Goal: Transaction & Acquisition: Purchase product/service

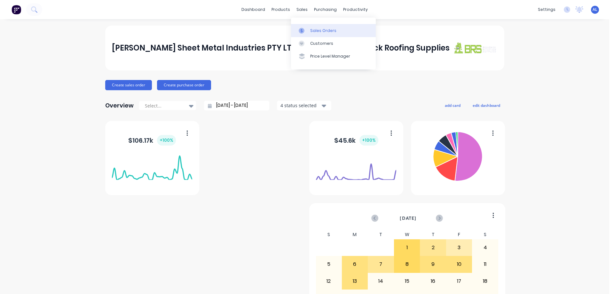
click at [319, 31] on div "Sales Orders" at bounding box center [323, 31] width 26 height 6
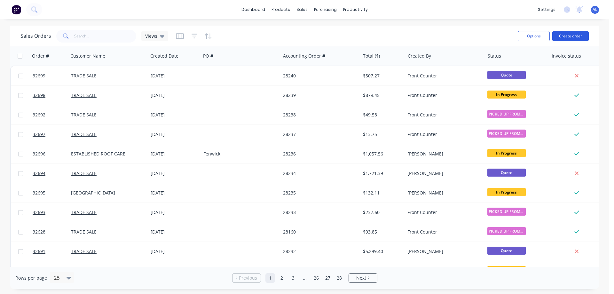
click at [565, 37] on button "Create order" at bounding box center [570, 36] width 36 height 10
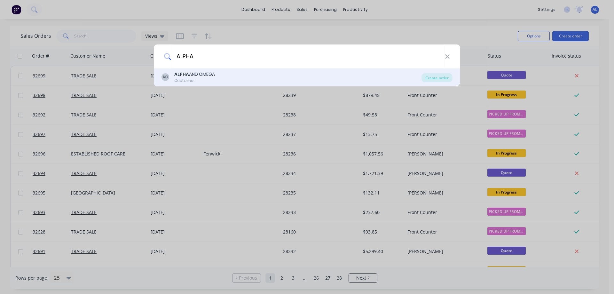
type input "ALPHA"
click at [216, 78] on div "AO ALPHA AND OMEGA Customer" at bounding box center [291, 77] width 260 height 12
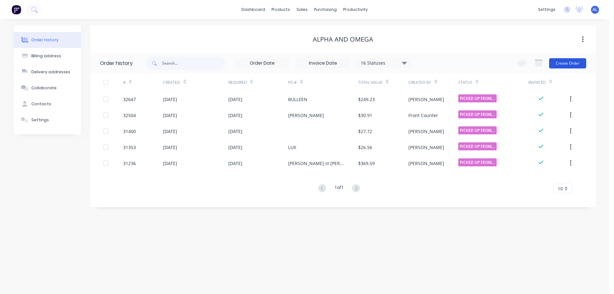
click at [562, 60] on button "Create Order" at bounding box center [567, 63] width 37 height 10
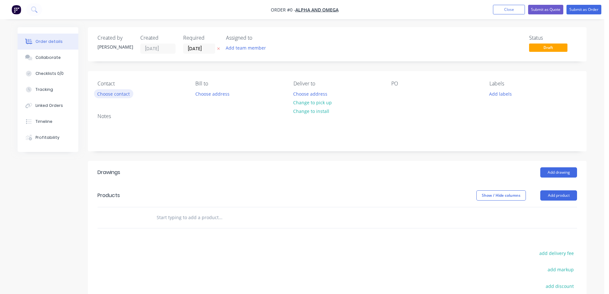
click at [125, 92] on button "Choose contact" at bounding box center [113, 93] width 39 height 9
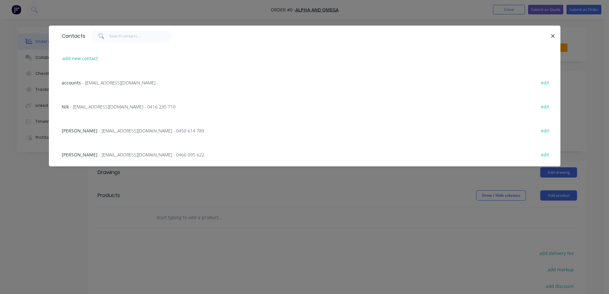
click at [111, 108] on span "- [EMAIL_ADDRESS][DOMAIN_NAME] - 0416 235 710" at bounding box center [123, 107] width 106 height 6
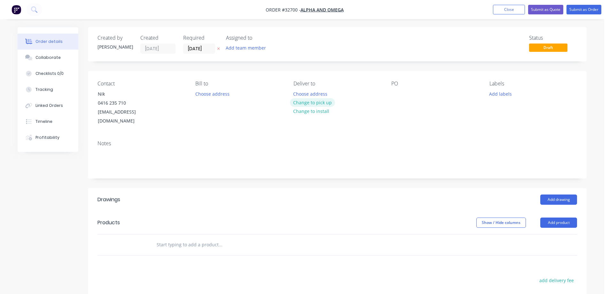
click at [323, 103] on button "Change to pick up" at bounding box center [312, 102] width 45 height 9
click at [396, 93] on div at bounding box center [396, 93] width 10 height 9
click at [562, 194] on button "Add drawing" at bounding box center [558, 199] width 37 height 10
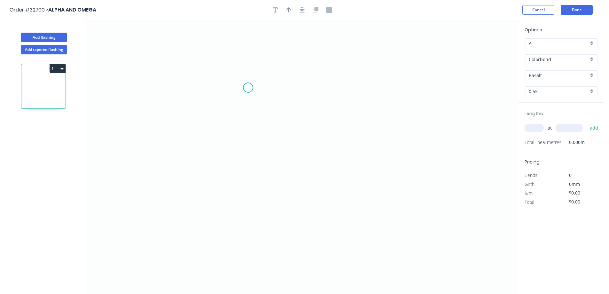
click at [248, 89] on icon "0" at bounding box center [302, 157] width 432 height 274
drag, startPoint x: 249, startPoint y: 184, endPoint x: 326, endPoint y: 181, distance: 76.8
click at [249, 184] on icon "0" at bounding box center [302, 157] width 432 height 274
click at [364, 185] on icon "0 ?" at bounding box center [302, 157] width 432 height 274
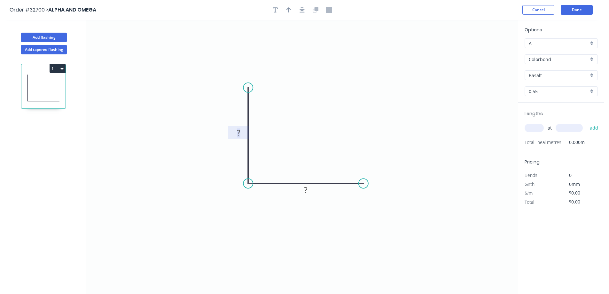
drag, startPoint x: 239, startPoint y: 134, endPoint x: 354, endPoint y: 106, distance: 118.4
click at [243, 131] on g "?" at bounding box center [238, 132] width 13 height 11
type input "$6.26"
click at [592, 75] on div "Basalt" at bounding box center [561, 75] width 73 height 10
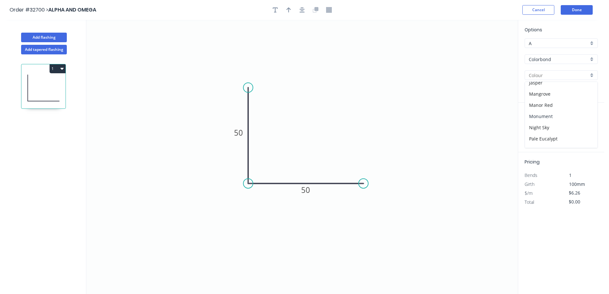
click at [557, 115] on div "Monument" at bounding box center [561, 116] width 73 height 11
type input "Monument"
drag, startPoint x: 536, startPoint y: 129, endPoint x: 468, endPoint y: 150, distance: 71.5
click at [532, 130] on input "text" at bounding box center [534, 128] width 19 height 8
type input "1"
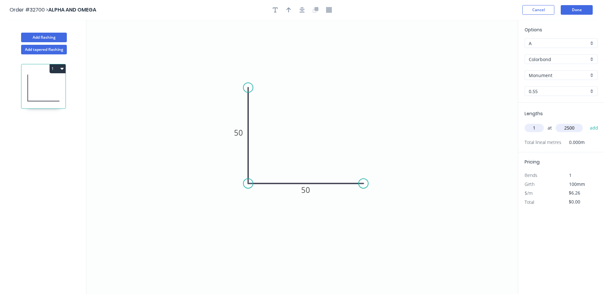
type input "2500"
click at [587, 122] on button "add" at bounding box center [594, 127] width 15 height 11
type input "$15.65"
click at [289, 11] on icon "button" at bounding box center [289, 9] width 4 height 5
click at [485, 50] on icon at bounding box center [486, 44] width 6 height 20
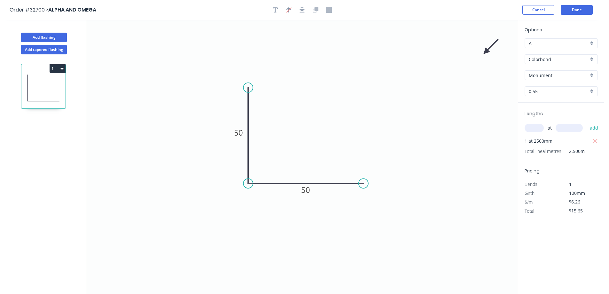
click at [485, 50] on icon at bounding box center [491, 46] width 19 height 19
click at [486, 51] on icon at bounding box center [493, 51] width 20 height 6
click at [488, 51] on icon at bounding box center [493, 51] width 20 height 6
click at [490, 50] on icon at bounding box center [494, 51] width 20 height 6
click at [490, 51] on icon at bounding box center [496, 50] width 20 height 6
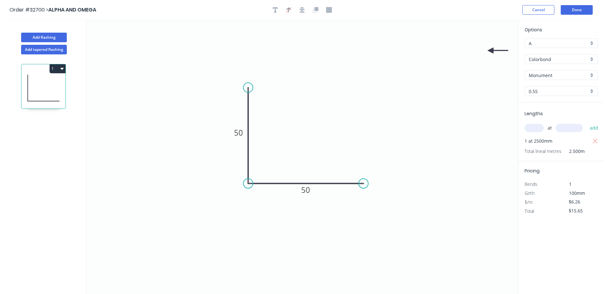
click at [491, 51] on icon at bounding box center [498, 51] width 20 height 6
drag, startPoint x: 492, startPoint y: 49, endPoint x: 261, endPoint y: 144, distance: 250.2
click at [270, 144] on icon at bounding box center [280, 142] width 20 height 6
click at [260, 143] on icon "0 50 50" at bounding box center [302, 157] width 432 height 274
click at [263, 144] on icon at bounding box center [268, 144] width 20 height 6
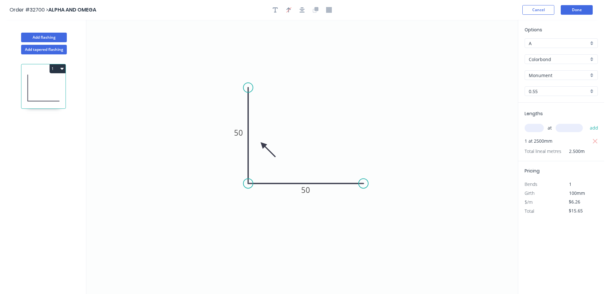
click at [263, 145] on icon at bounding box center [268, 149] width 19 height 19
click at [263, 145] on icon at bounding box center [263, 152] width 6 height 20
drag, startPoint x: 262, startPoint y: 145, endPoint x: 235, endPoint y: 160, distance: 30.9
click at [235, 160] on icon at bounding box center [231, 163] width 19 height 19
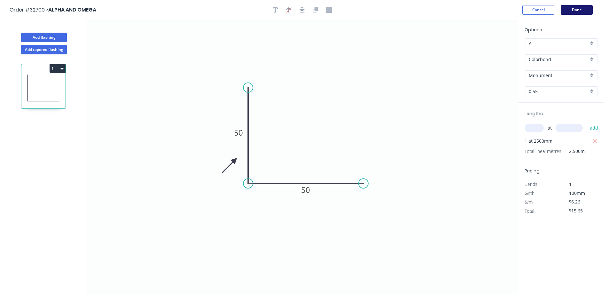
click at [581, 12] on button "Done" at bounding box center [577, 10] width 32 height 10
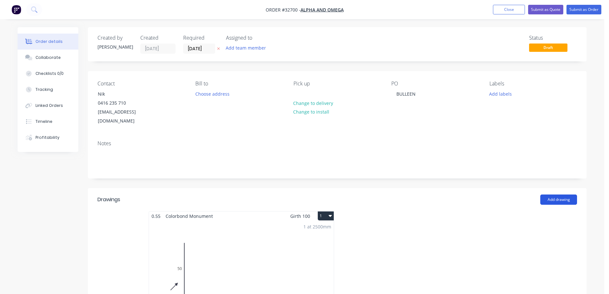
click at [567, 194] on button "Add drawing" at bounding box center [558, 199] width 37 height 10
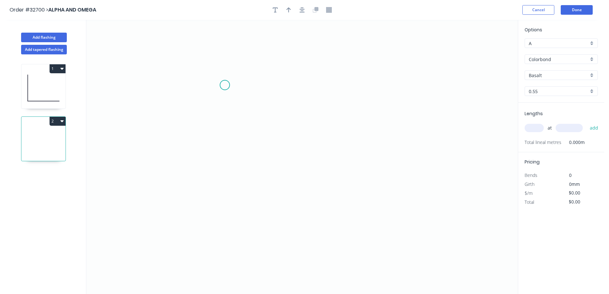
click at [225, 85] on icon "0" at bounding box center [302, 157] width 432 height 274
click at [262, 85] on icon "0" at bounding box center [302, 157] width 432 height 274
click at [266, 160] on icon "0 ?" at bounding box center [302, 157] width 432 height 274
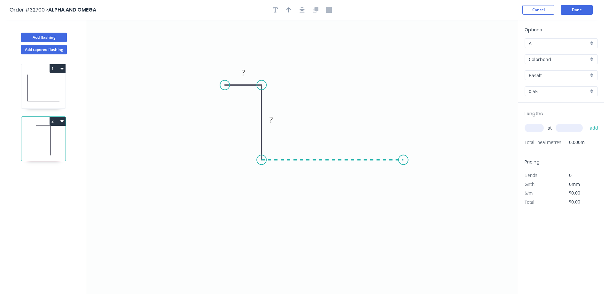
click at [404, 164] on icon "0 ? ?" at bounding box center [302, 157] width 432 height 274
drag, startPoint x: 248, startPoint y: 73, endPoint x: 258, endPoint y: 71, distance: 10.1
click at [247, 73] on rect at bounding box center [243, 72] width 13 height 9
type input "$7.85"
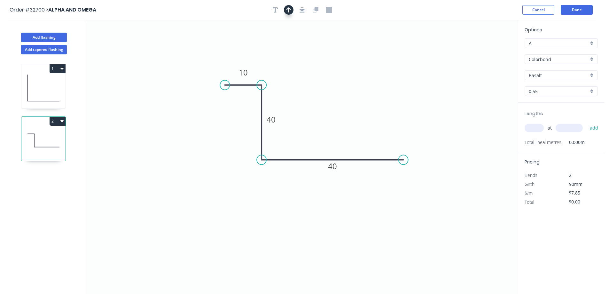
click at [288, 12] on icon "button" at bounding box center [289, 10] width 4 height 6
drag, startPoint x: 486, startPoint y: 50, endPoint x: 334, endPoint y: 123, distance: 168.8
click at [328, 127] on icon at bounding box center [330, 119] width 6 height 20
click at [300, 10] on icon "button" at bounding box center [302, 10] width 5 height 6
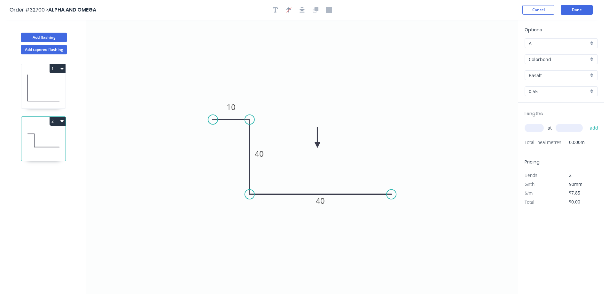
drag, startPoint x: 327, startPoint y: 125, endPoint x: 373, endPoint y: 139, distance: 48.5
click at [318, 145] on icon at bounding box center [318, 137] width 6 height 20
click at [592, 75] on div "Basalt" at bounding box center [561, 75] width 73 height 10
click at [567, 115] on div "Monument" at bounding box center [561, 116] width 73 height 11
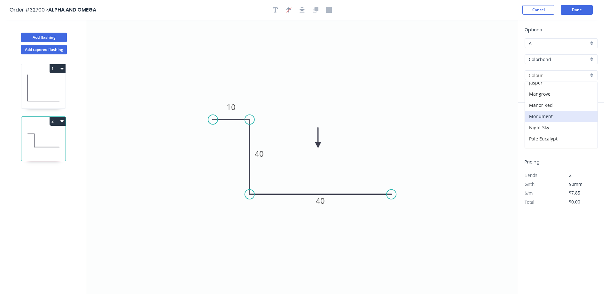
type input "Monument"
drag, startPoint x: 538, startPoint y: 127, endPoint x: 532, endPoint y: 128, distance: 5.9
click at [537, 127] on input "text" at bounding box center [534, 128] width 19 height 8
type input "1"
type input "2500"
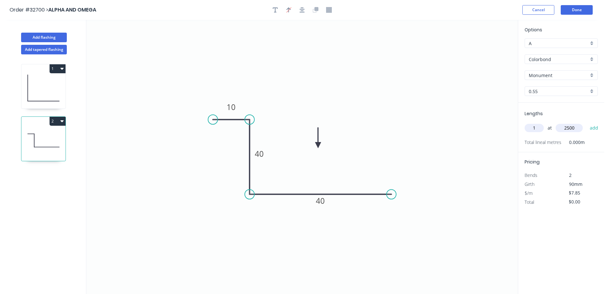
click at [587, 122] on button "add" at bounding box center [594, 127] width 15 height 11
type input "$19.63"
click at [579, 10] on button "Done" at bounding box center [577, 10] width 32 height 10
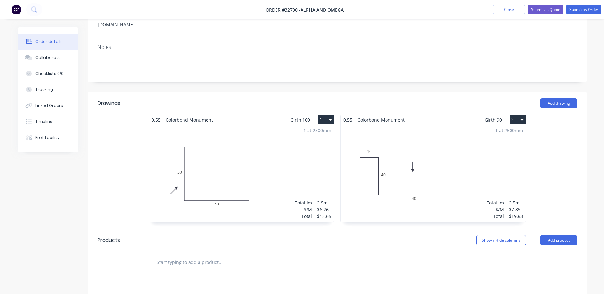
scroll to position [96, 0]
click at [561, 98] on button "Add drawing" at bounding box center [558, 103] width 37 height 10
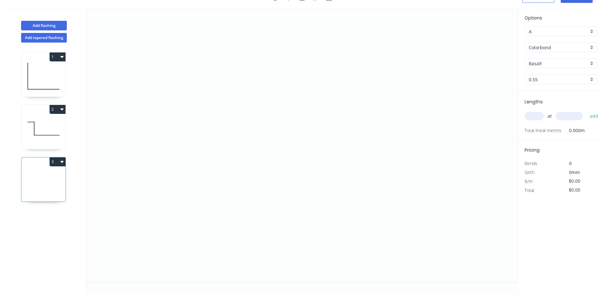
scroll to position [12, 0]
click at [216, 89] on icon "0" at bounding box center [302, 145] width 432 height 274
click at [309, 91] on icon "0" at bounding box center [302, 145] width 432 height 274
drag, startPoint x: 304, startPoint y: 177, endPoint x: 333, endPoint y: 198, distance: 35.7
click at [304, 177] on icon "0 ?" at bounding box center [302, 145] width 432 height 274
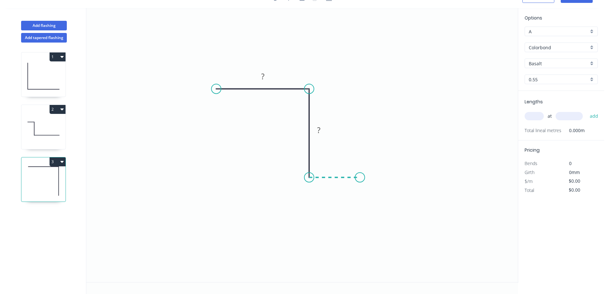
drag, startPoint x: 360, startPoint y: 179, endPoint x: 258, endPoint y: 191, distance: 102.7
click at [355, 179] on icon "0 ? ?" at bounding box center [302, 145] width 432 height 274
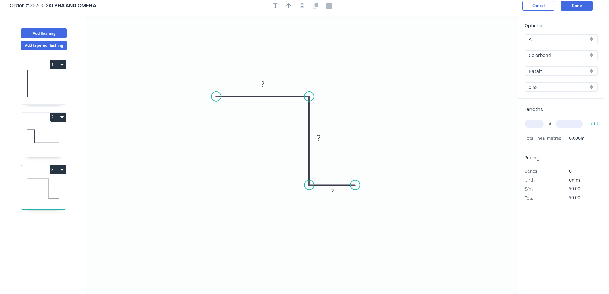
scroll to position [0, 0]
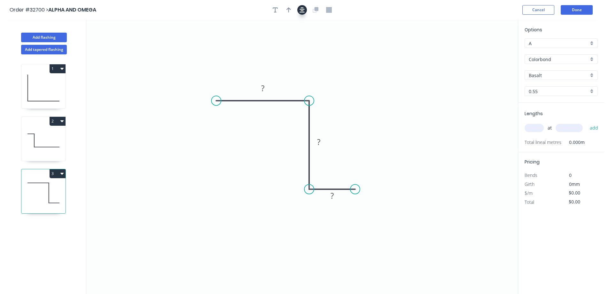
click at [302, 14] on button "button" at bounding box center [302, 10] width 10 height 10
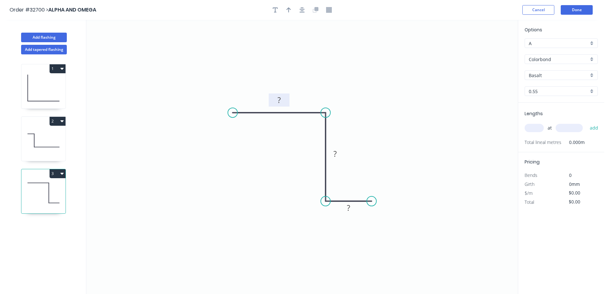
click at [286, 103] on rect at bounding box center [279, 99] width 21 height 13
drag, startPoint x: 281, startPoint y: 101, endPoint x: 354, endPoint y: 82, distance: 75.4
click at [282, 100] on g "?" at bounding box center [279, 100] width 13 height 11
type input "$7.85"
click at [289, 7] on icon "button" at bounding box center [289, 10] width 4 height 6
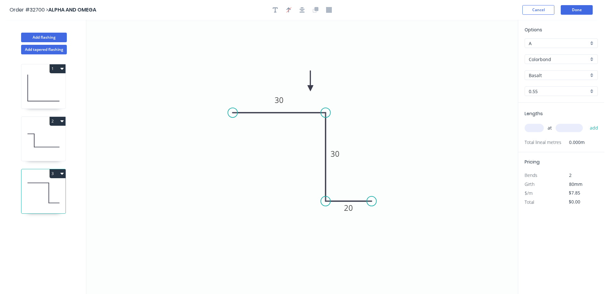
drag, startPoint x: 485, startPoint y: 51, endPoint x: 310, endPoint y: 88, distance: 178.9
click at [310, 88] on icon at bounding box center [311, 81] width 6 height 20
drag, startPoint x: 537, startPoint y: 130, endPoint x: 529, endPoint y: 131, distance: 8.4
click at [529, 131] on input "text" at bounding box center [534, 128] width 19 height 8
type input "1"
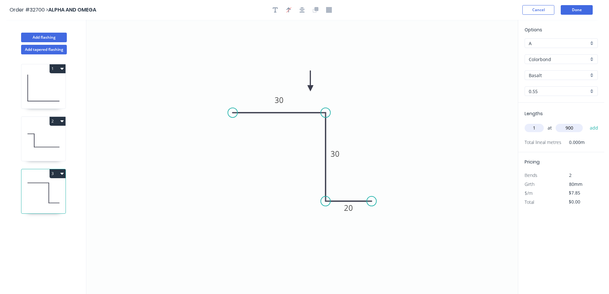
type input "900"
click at [587, 122] on button "add" at bounding box center [594, 127] width 15 height 11
type input "$7.85"
click at [593, 73] on div "Basalt" at bounding box center [561, 75] width 73 height 10
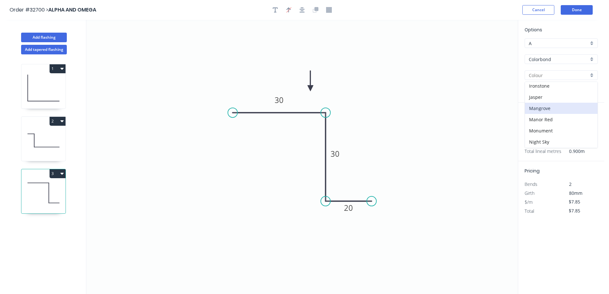
scroll to position [128, 0]
click at [563, 116] on div "Monument" at bounding box center [561, 116] width 73 height 11
type input "Monument"
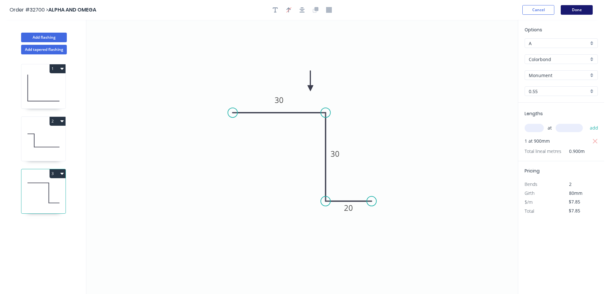
click at [584, 9] on button "Done" at bounding box center [577, 10] width 32 height 10
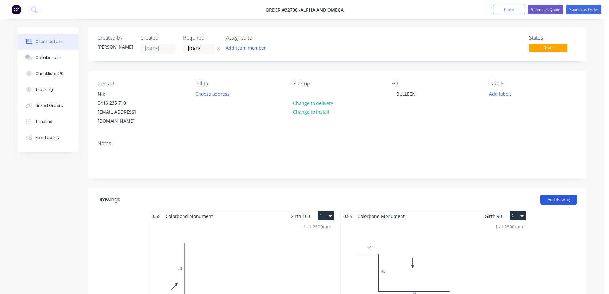
click at [560, 194] on button "Add drawing" at bounding box center [558, 199] width 37 height 10
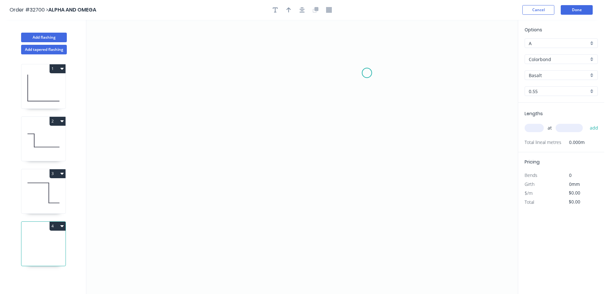
click at [366, 74] on icon "0" at bounding box center [302, 157] width 432 height 274
drag, startPoint x: 315, startPoint y: 75, endPoint x: 314, endPoint y: 111, distance: 36.5
click at [315, 78] on icon "0" at bounding box center [302, 157] width 432 height 274
click at [312, 150] on icon "0 ?" at bounding box center [302, 157] width 432 height 274
click at [189, 143] on icon "0 ? ? ? º" at bounding box center [302, 157] width 432 height 274
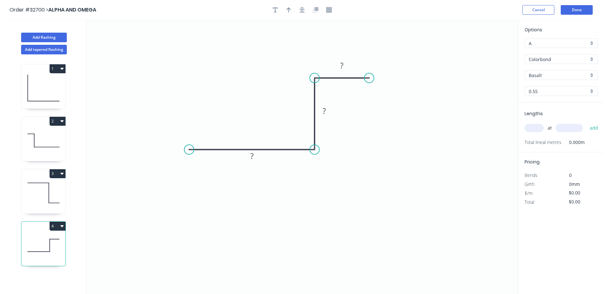
drag, startPoint x: 369, startPoint y: 72, endPoint x: 369, endPoint y: 78, distance: 5.4
click at [369, 77] on circle at bounding box center [370, 78] width 10 height 10
click at [344, 65] on rect at bounding box center [341, 65] width 13 height 9
type input "$19.84"
click at [303, 8] on icon "button" at bounding box center [302, 9] width 5 height 5
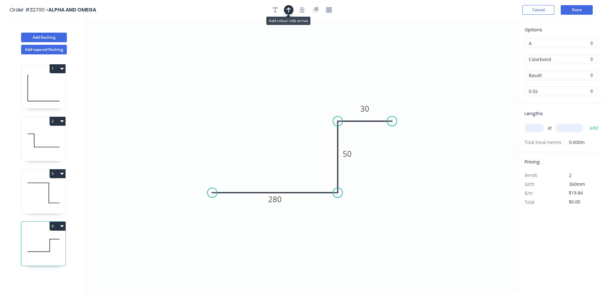
click at [290, 7] on icon "button" at bounding box center [289, 10] width 4 height 6
drag, startPoint x: 436, startPoint y: 60, endPoint x: 384, endPoint y: 172, distance: 123.1
click at [288, 147] on icon at bounding box center [287, 140] width 6 height 20
click at [594, 76] on div "Basalt" at bounding box center [561, 75] width 73 height 10
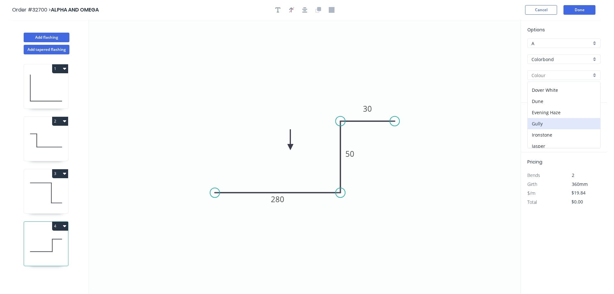
scroll to position [64, 0]
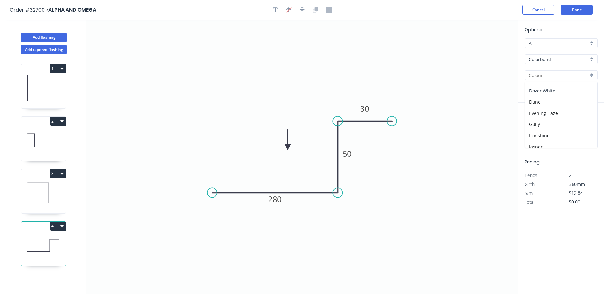
click at [561, 92] on div "Dover White" at bounding box center [561, 90] width 73 height 11
type input "Dover White"
click at [537, 126] on input "text" at bounding box center [534, 128] width 19 height 8
type input "1"
type input "1700"
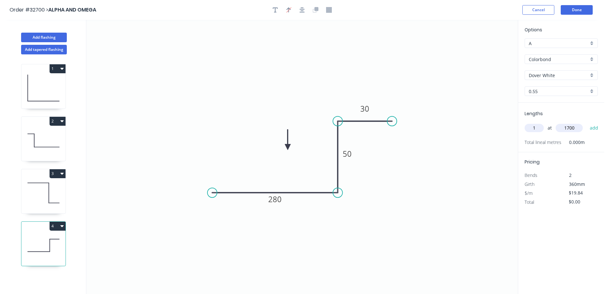
click at [587, 122] on button "add" at bounding box center [594, 127] width 15 height 11
type input "$33.73"
click at [579, 8] on button "Done" at bounding box center [577, 10] width 32 height 10
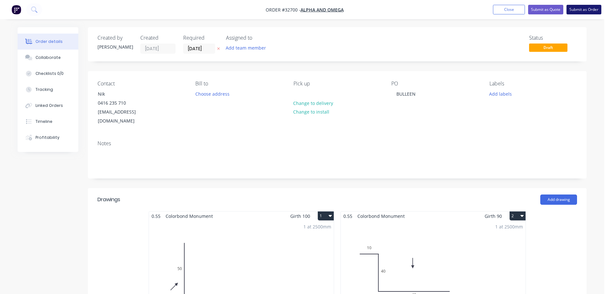
click at [585, 11] on button "Submit as Order" at bounding box center [584, 10] width 35 height 10
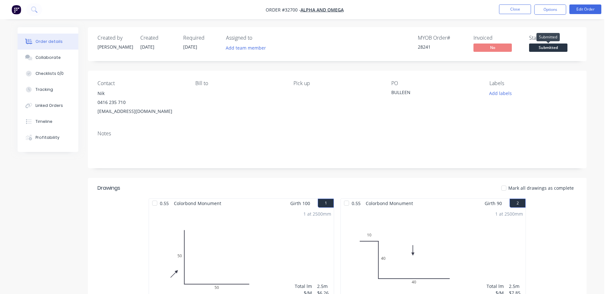
click at [540, 48] on span "Submitted" at bounding box center [548, 47] width 38 height 8
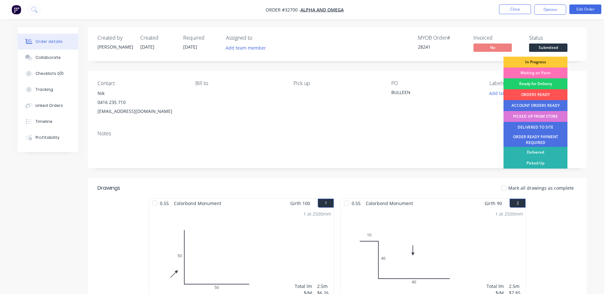
click at [539, 61] on div "In Progress" at bounding box center [536, 62] width 64 height 11
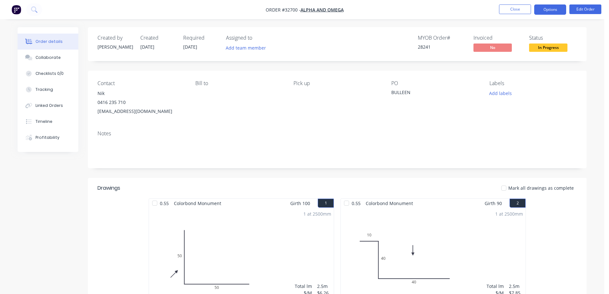
click at [551, 12] on button "Options" at bounding box center [550, 9] width 32 height 10
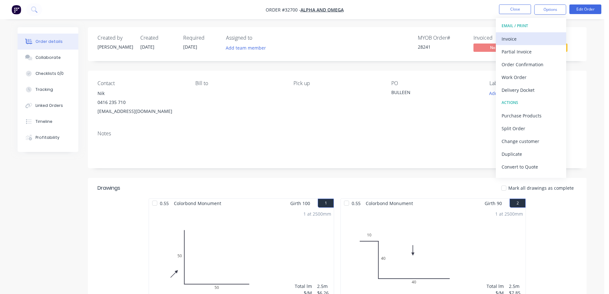
click at [525, 39] on div "Invoice" at bounding box center [531, 38] width 59 height 9
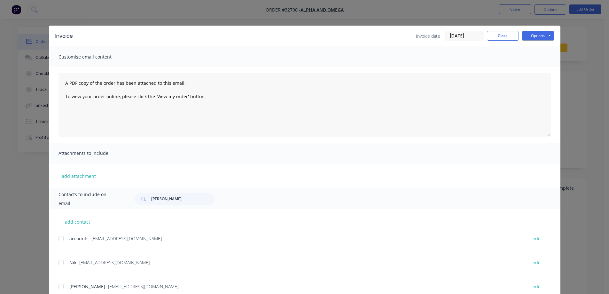
drag, startPoint x: 59, startPoint y: 241, endPoint x: 71, endPoint y: 235, distance: 14.2
click at [59, 240] on div at bounding box center [61, 238] width 13 height 13
click at [532, 36] on button "Options" at bounding box center [538, 36] width 32 height 10
click at [531, 67] on button "Email" at bounding box center [542, 68] width 41 height 11
click at [508, 39] on button "Close" at bounding box center [503, 36] width 32 height 10
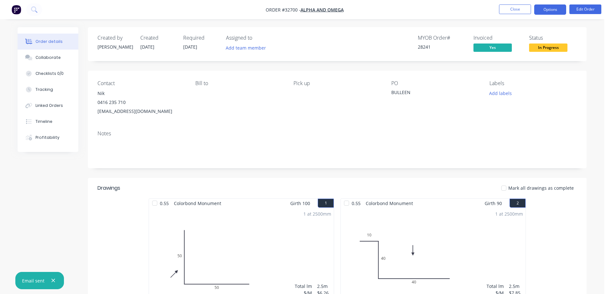
click at [548, 9] on button "Options" at bounding box center [550, 9] width 32 height 10
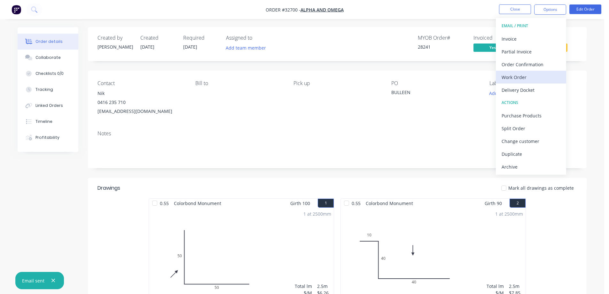
click at [531, 78] on div "Work Order" at bounding box center [531, 77] width 59 height 9
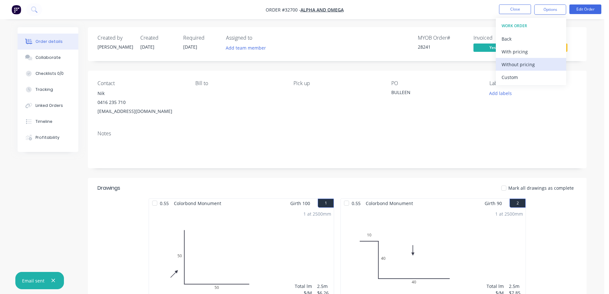
click at [533, 64] on div "Without pricing" at bounding box center [531, 64] width 59 height 9
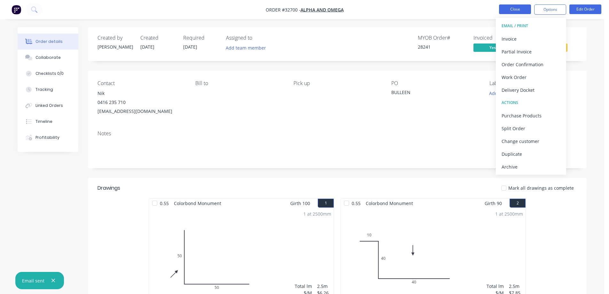
click at [517, 10] on button "Close" at bounding box center [515, 9] width 32 height 10
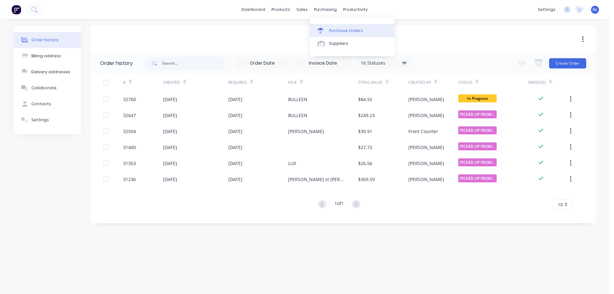
click at [339, 30] on div "Purchase Orders" at bounding box center [346, 31] width 34 height 6
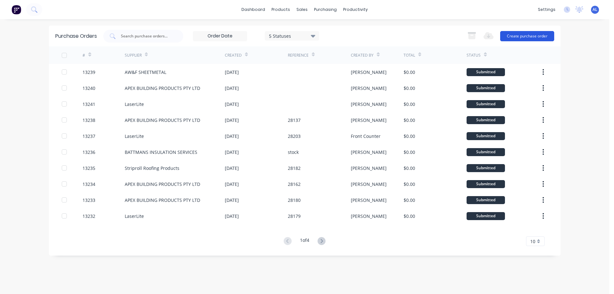
click at [525, 37] on button "Create purchase order" at bounding box center [527, 36] width 54 height 10
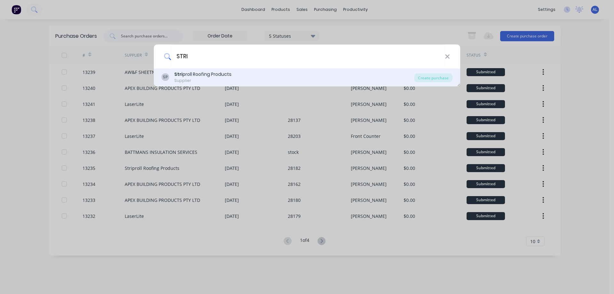
type input "STRI"
click at [217, 75] on div "Stri proll Roofing Products" at bounding box center [202, 74] width 57 height 7
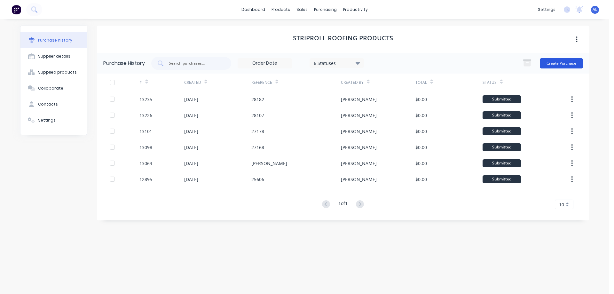
click at [556, 62] on button "Create Purchase" at bounding box center [561, 63] width 43 height 10
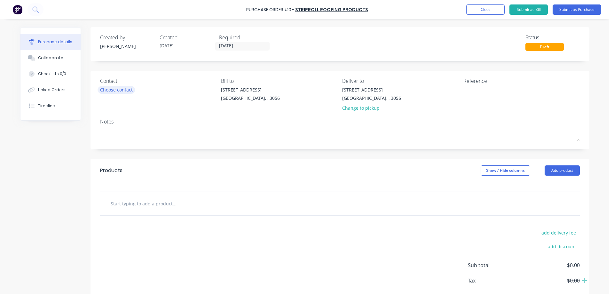
click at [121, 88] on div "Choose contact" at bounding box center [116, 89] width 33 height 7
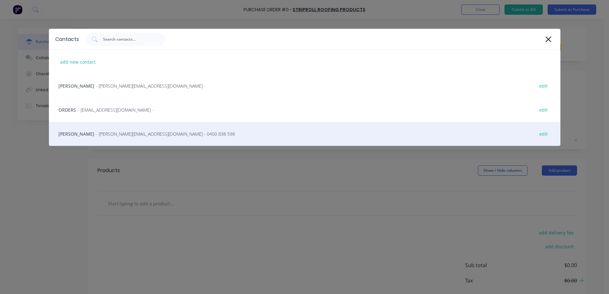
click at [122, 134] on span "- [PERSON_NAME][EMAIL_ADDRESS][DOMAIN_NAME] - 0400 838 598" at bounding box center [165, 133] width 139 height 7
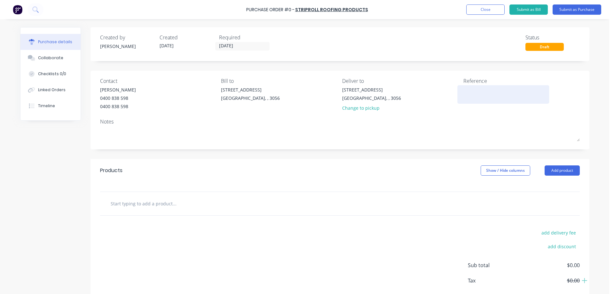
click at [471, 95] on textarea at bounding box center [503, 93] width 80 height 14
type textarea "STOCK"
type textarea "x"
type textarea "STOCK"
click at [560, 172] on button "Add product" at bounding box center [562, 170] width 35 height 10
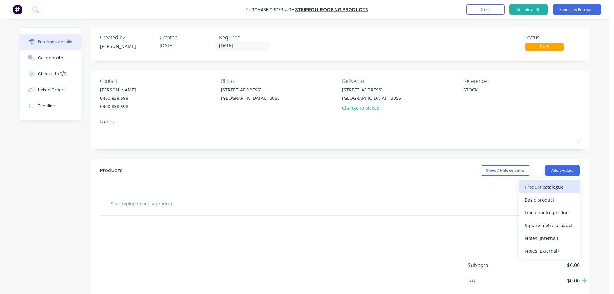
click at [535, 186] on div "Product catalogue" at bounding box center [549, 186] width 49 height 9
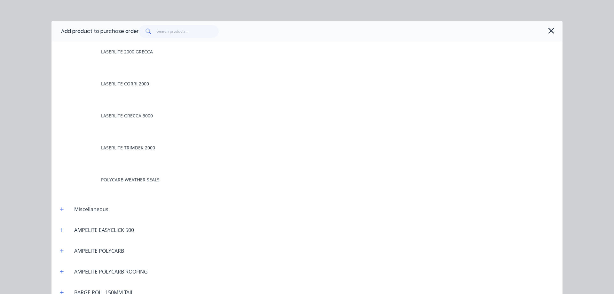
scroll to position [128, 0]
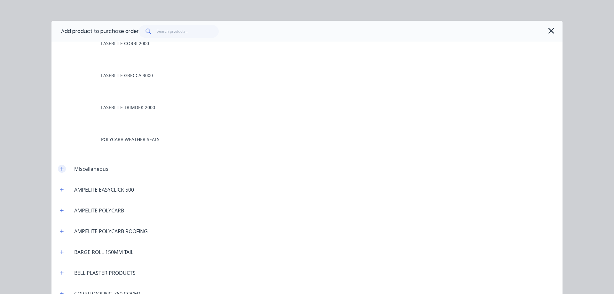
click at [61, 169] on icon "button" at bounding box center [62, 169] width 4 height 4
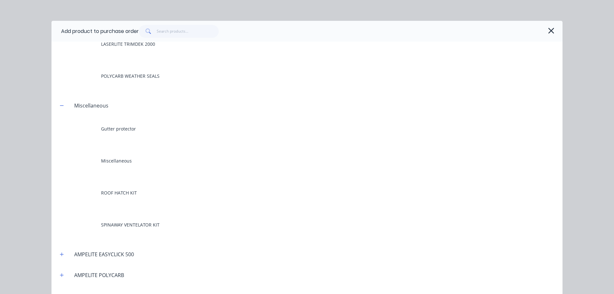
scroll to position [192, 0]
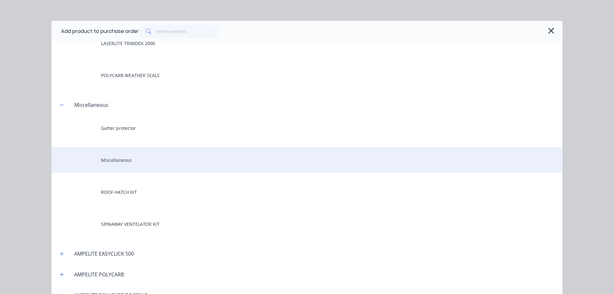
click at [127, 167] on div "Miscellaneous" at bounding box center [306, 160] width 511 height 26
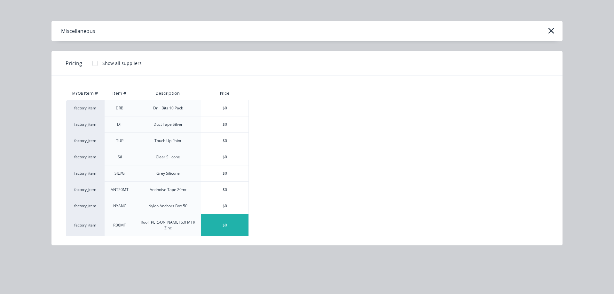
click at [212, 222] on div "$0" at bounding box center [224, 225] width 47 height 22
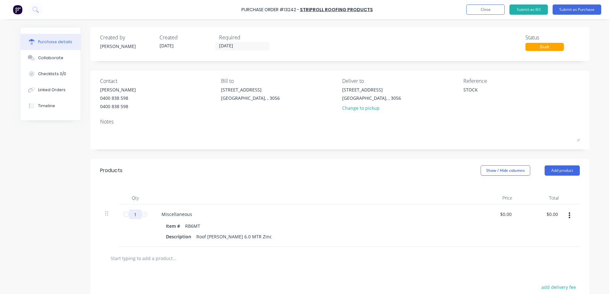
click at [137, 215] on input "1" at bounding box center [135, 214] width 13 height 10
click at [142, 214] on icon at bounding box center [145, 214] width 6 height 6
type textarea "x"
type input "2"
click at [142, 214] on icon at bounding box center [145, 214] width 6 height 6
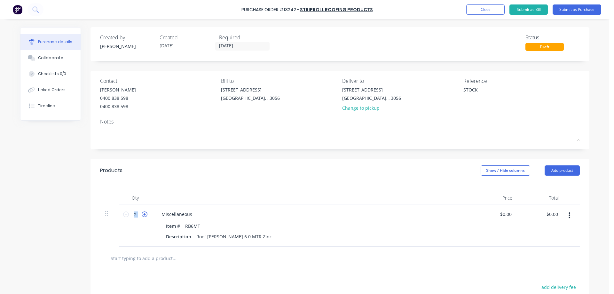
type textarea "x"
type input "3"
click at [142, 214] on icon at bounding box center [145, 214] width 6 height 6
type textarea "x"
type input "4"
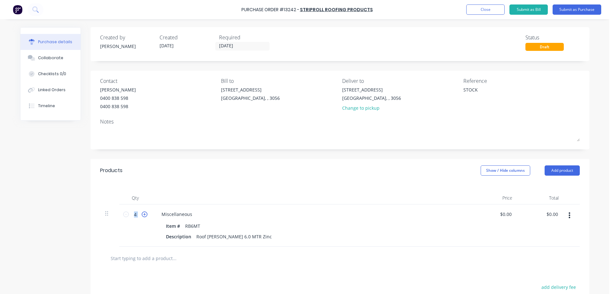
click at [142, 214] on icon at bounding box center [145, 214] width 6 height 6
type textarea "x"
type input "5"
click at [142, 214] on icon at bounding box center [145, 214] width 6 height 6
type textarea "x"
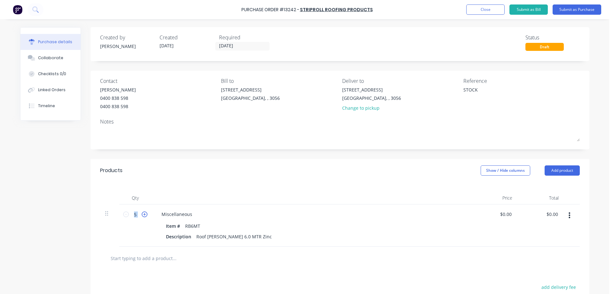
type input "6"
click at [142, 214] on icon at bounding box center [145, 214] width 6 height 6
type textarea "x"
type input "7"
click at [142, 214] on icon at bounding box center [145, 214] width 6 height 6
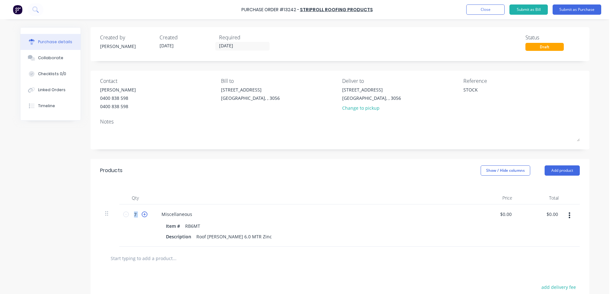
type textarea "x"
type input "8"
click at [142, 214] on icon at bounding box center [145, 214] width 6 height 6
type textarea "x"
type input "9"
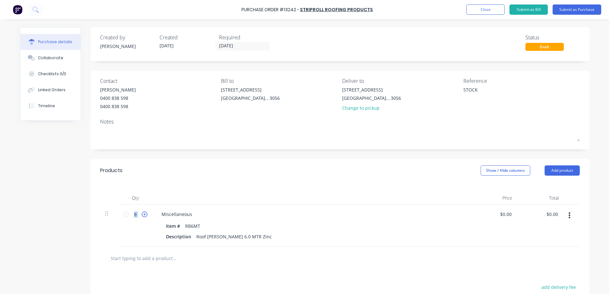
click at [142, 214] on icon at bounding box center [145, 214] width 6 height 6
type textarea "x"
type input "10"
click at [142, 214] on icon at bounding box center [145, 214] width 6 height 6
type textarea "x"
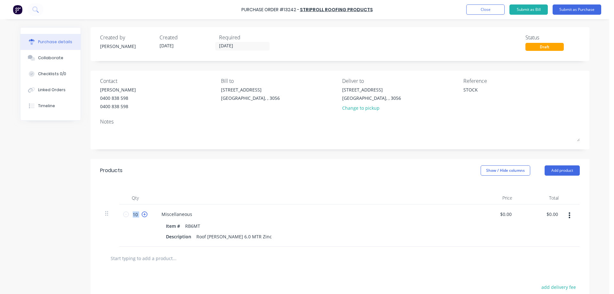
type input "11"
click at [142, 214] on icon at bounding box center [145, 214] width 6 height 6
type textarea "x"
type input "12"
click at [142, 214] on icon at bounding box center [145, 214] width 6 height 6
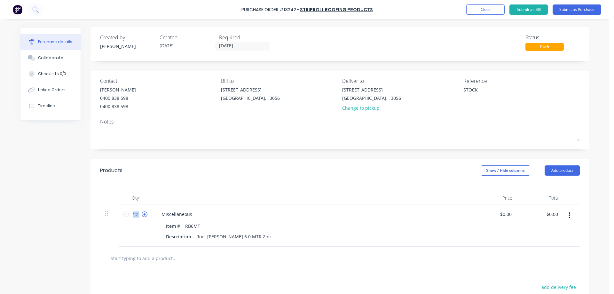
type textarea "x"
type input "13"
click at [142, 214] on icon at bounding box center [145, 214] width 6 height 6
type textarea "x"
type input "14"
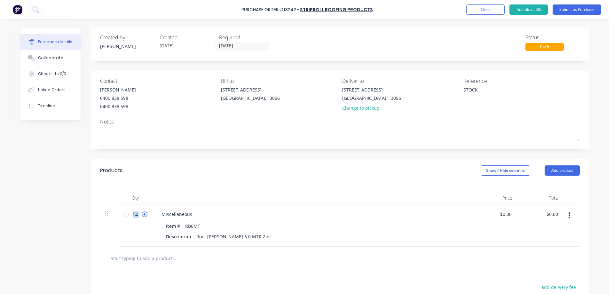
click at [143, 215] on icon at bounding box center [145, 214] width 6 height 6
type textarea "x"
type input "15"
click at [143, 215] on icon at bounding box center [145, 214] width 6 height 6
type textarea "x"
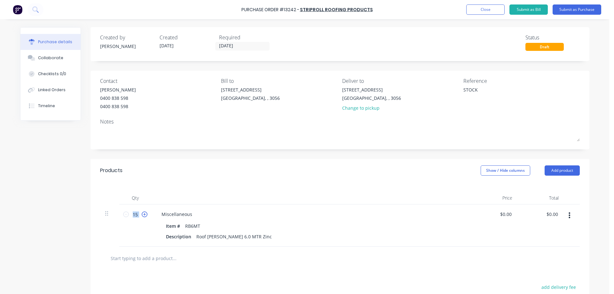
type input "16"
click at [143, 215] on icon at bounding box center [145, 214] width 6 height 6
type textarea "x"
type input "17"
click at [143, 215] on icon at bounding box center [145, 214] width 6 height 6
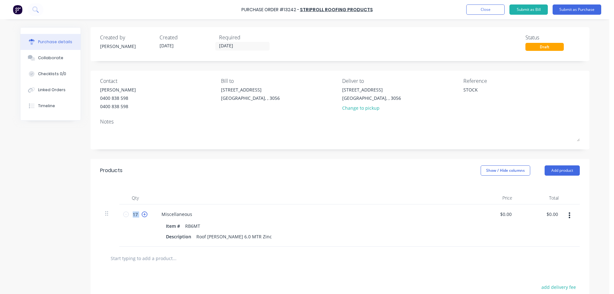
type textarea "x"
type input "18"
click at [143, 215] on icon at bounding box center [145, 214] width 6 height 6
type textarea "x"
type input "19"
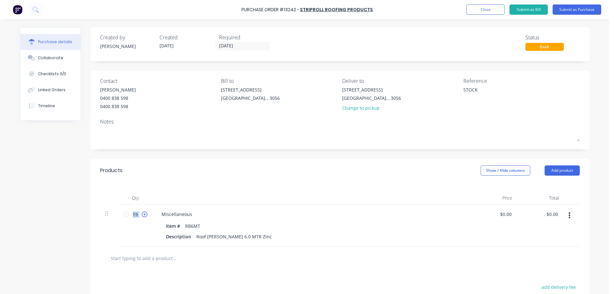
click at [143, 215] on icon at bounding box center [145, 214] width 6 height 6
type textarea "x"
type input "20"
click at [143, 215] on icon at bounding box center [145, 214] width 6 height 6
type textarea "x"
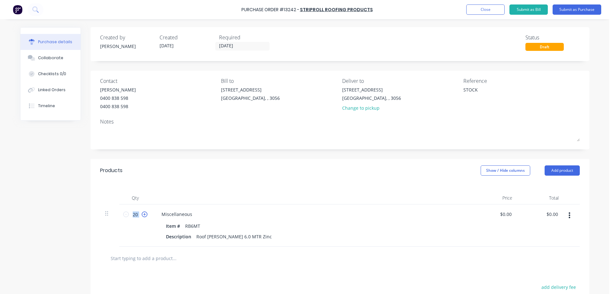
type input "21"
click at [143, 215] on icon at bounding box center [145, 214] width 6 height 6
type textarea "x"
type input "22"
click at [143, 215] on icon at bounding box center [145, 214] width 6 height 6
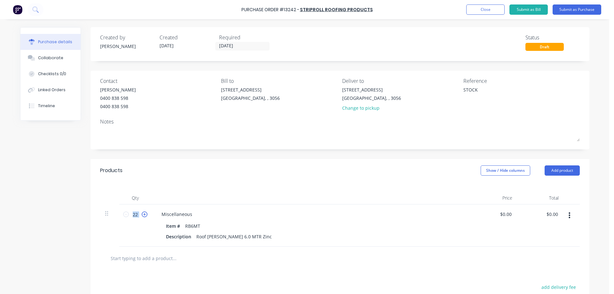
type textarea "x"
type input "23"
click at [143, 215] on icon at bounding box center [145, 214] width 6 height 6
type textarea "x"
type input "24"
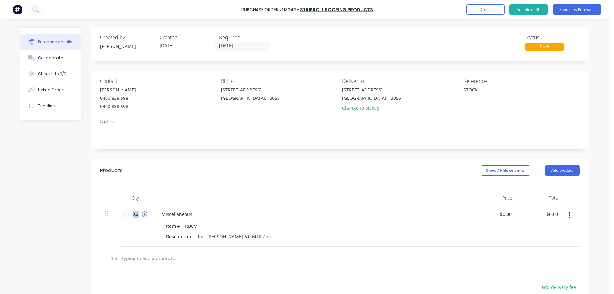
click at [143, 215] on icon at bounding box center [145, 214] width 6 height 6
type textarea "x"
type input "25"
click at [143, 215] on icon at bounding box center [145, 214] width 6 height 6
type textarea "x"
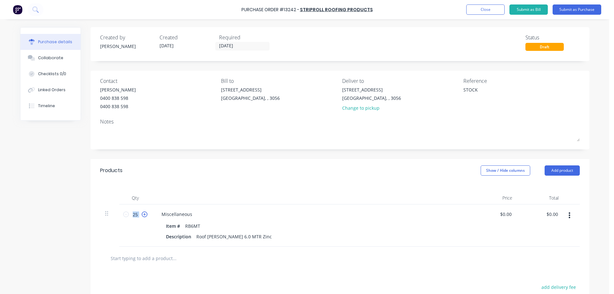
type input "26"
click at [143, 215] on icon at bounding box center [145, 214] width 6 height 6
type textarea "x"
type input "27"
click at [143, 215] on icon at bounding box center [145, 214] width 6 height 6
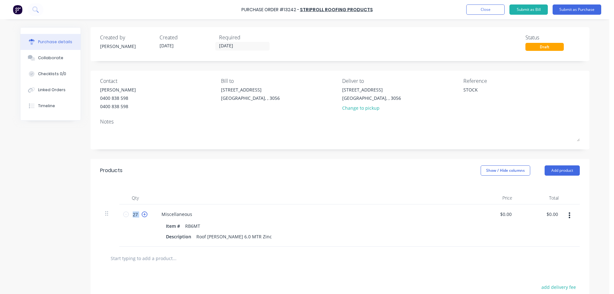
type textarea "x"
type input "28"
click at [143, 215] on icon at bounding box center [145, 214] width 6 height 6
type textarea "x"
type input "29"
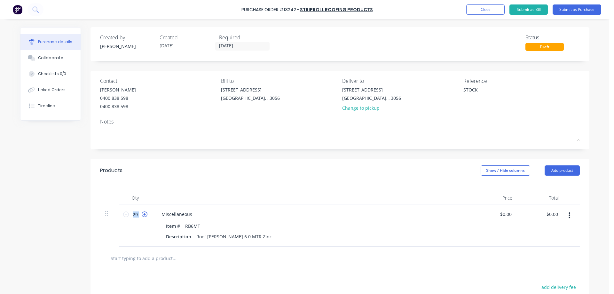
click at [143, 215] on icon at bounding box center [145, 214] width 6 height 6
type textarea "x"
type input "30"
click at [143, 215] on icon at bounding box center [145, 214] width 6 height 6
type textarea "x"
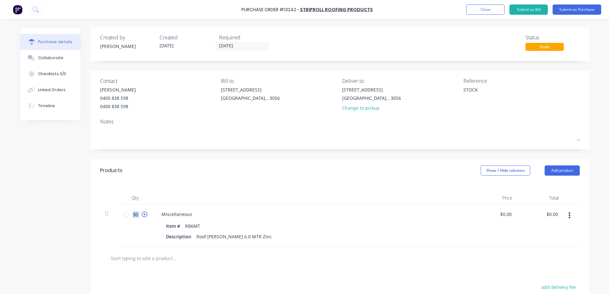
type input "31"
click at [143, 215] on icon at bounding box center [145, 214] width 6 height 6
type textarea "x"
type input "32"
click at [143, 215] on icon at bounding box center [145, 214] width 6 height 6
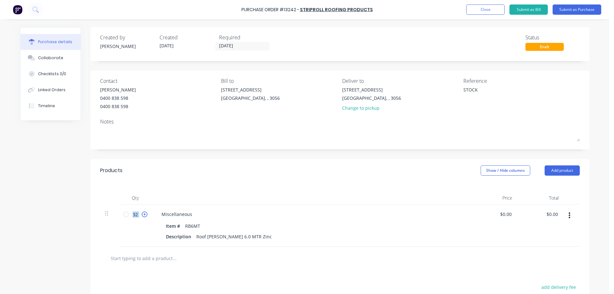
type textarea "x"
type input "33"
click at [143, 215] on icon at bounding box center [145, 214] width 6 height 6
type textarea "x"
type input "34"
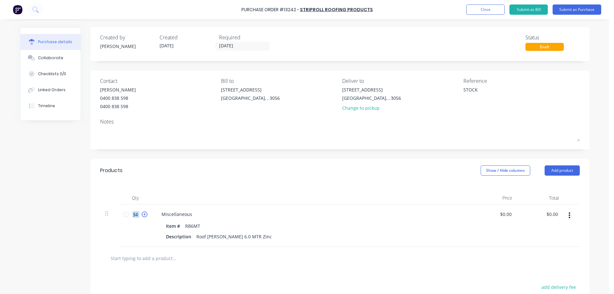
click at [143, 215] on icon at bounding box center [145, 214] width 6 height 6
type textarea "x"
type input "35"
click at [143, 215] on icon at bounding box center [145, 214] width 6 height 6
type textarea "x"
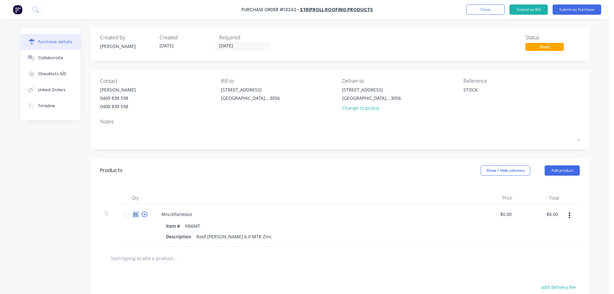
type input "36"
click at [143, 215] on icon at bounding box center [145, 214] width 6 height 6
type textarea "x"
type input "37"
click at [143, 215] on icon at bounding box center [145, 214] width 6 height 6
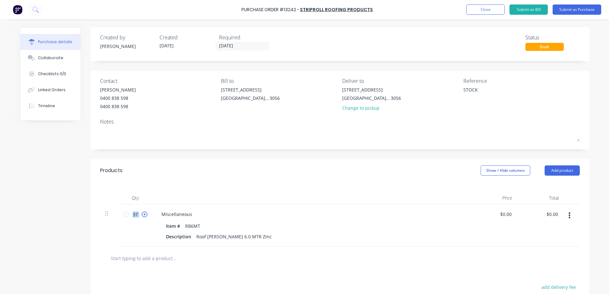
type textarea "x"
type input "38"
click at [143, 215] on icon at bounding box center [145, 214] width 6 height 6
type textarea "x"
type input "39"
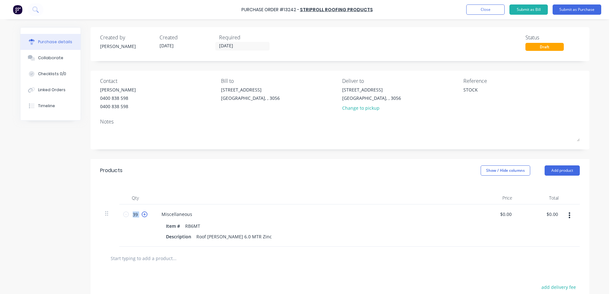
click at [143, 215] on icon at bounding box center [145, 214] width 6 height 6
type textarea "x"
type input "40"
click at [143, 215] on icon at bounding box center [145, 214] width 6 height 6
type textarea "x"
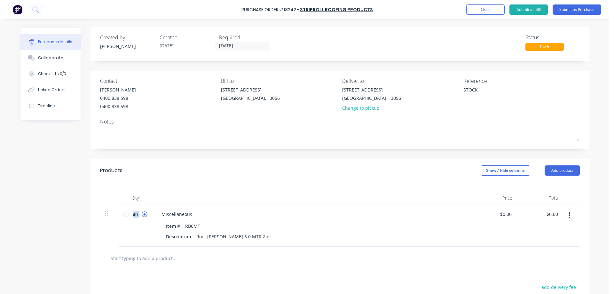
type input "41"
click at [143, 215] on icon at bounding box center [145, 214] width 6 height 6
type textarea "x"
type input "42"
click at [143, 215] on icon at bounding box center [145, 214] width 6 height 6
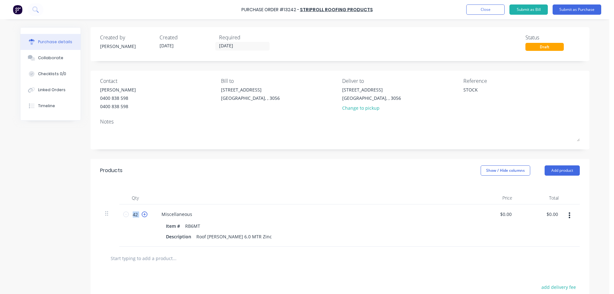
type textarea "x"
type input "43"
click at [143, 215] on icon at bounding box center [145, 214] width 6 height 6
type textarea "x"
type input "44"
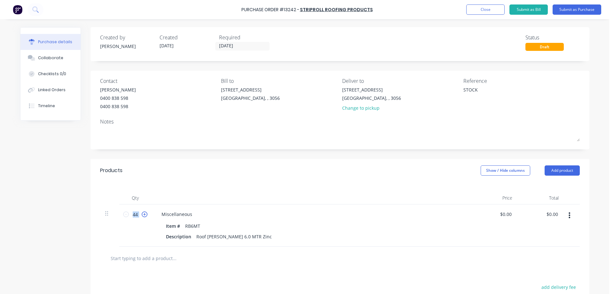
click at [143, 215] on icon at bounding box center [145, 214] width 6 height 6
type textarea "x"
type input "45"
click at [143, 215] on icon at bounding box center [145, 214] width 6 height 6
type textarea "x"
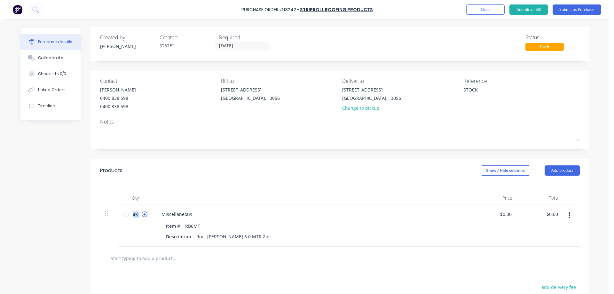
type input "46"
click at [143, 215] on icon at bounding box center [145, 214] width 6 height 6
type textarea "x"
type input "47"
click at [134, 214] on input "47" at bounding box center [135, 214] width 13 height 10
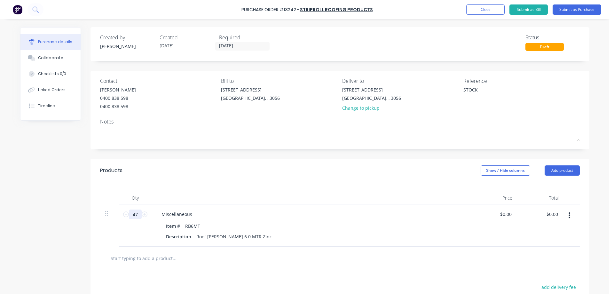
type textarea "x"
type input "1"
type textarea "x"
type input "10"
type textarea "x"
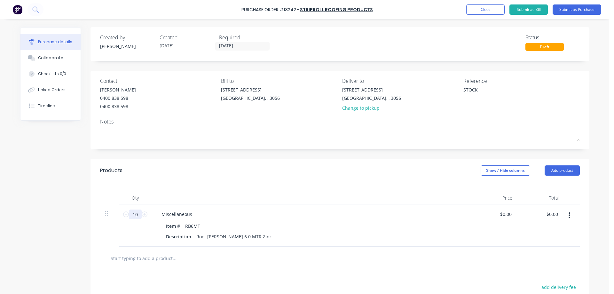
type input "100"
type textarea "x"
type input "100"
click at [145, 228] on div "100 100" at bounding box center [135, 225] width 32 height 42
click at [574, 10] on button "Submit as Purchase" at bounding box center [577, 9] width 49 height 10
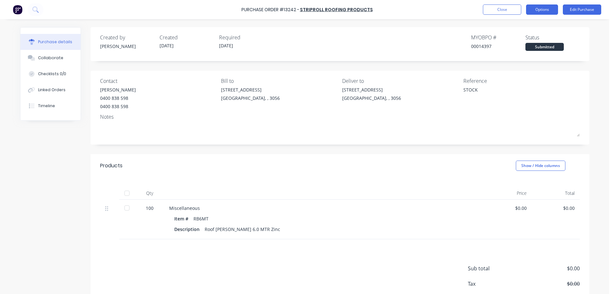
click at [541, 8] on button "Options" at bounding box center [542, 9] width 32 height 10
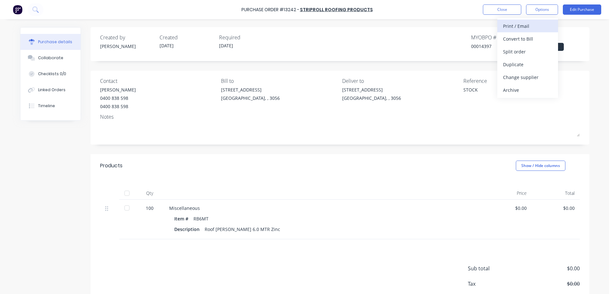
click at [525, 27] on div "Print / Email" at bounding box center [527, 25] width 49 height 9
click at [526, 52] on div "Without pricing" at bounding box center [527, 51] width 49 height 9
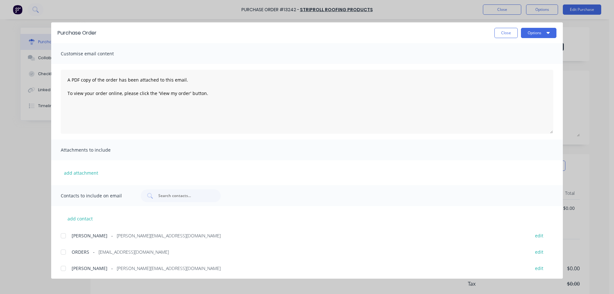
drag, startPoint x: 64, startPoint y: 268, endPoint x: 212, endPoint y: 222, distance: 154.7
click at [65, 268] on div at bounding box center [63, 268] width 13 height 13
click at [549, 31] on icon "button" at bounding box center [547, 32] width 3 height 5
click at [526, 75] on div "Email" at bounding box center [525, 74] width 49 height 9
click at [511, 34] on button "Close" at bounding box center [505, 33] width 23 height 10
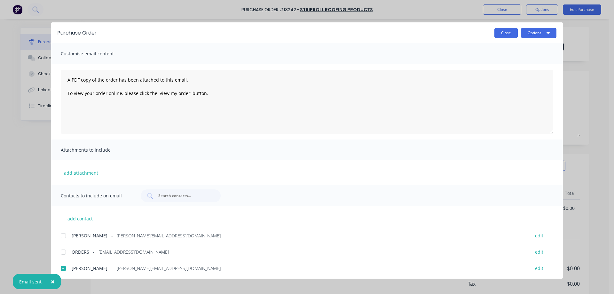
type textarea "x"
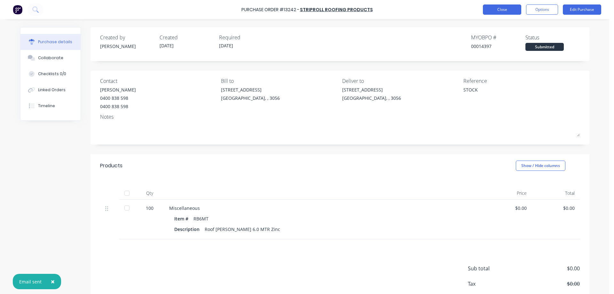
click at [507, 8] on button "Close" at bounding box center [502, 9] width 38 height 10
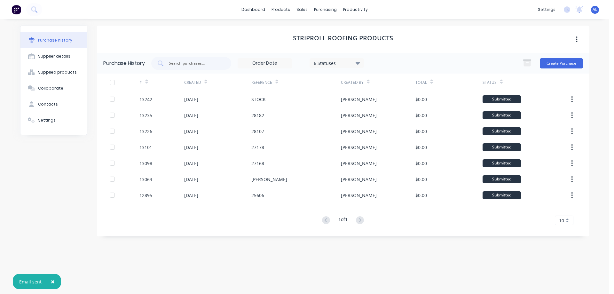
click at [18, 12] on img at bounding box center [17, 10] width 10 height 10
